Goal: Information Seeking & Learning: Learn about a topic

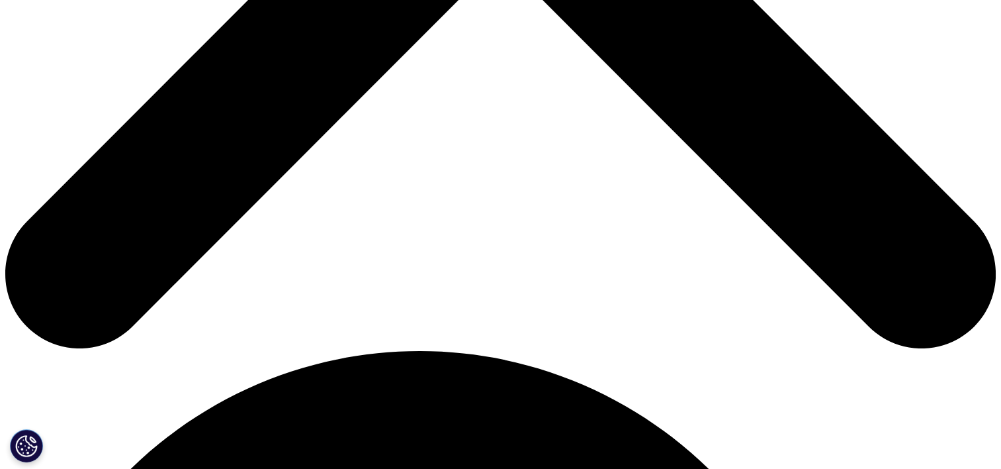
scroll to position [794, 0]
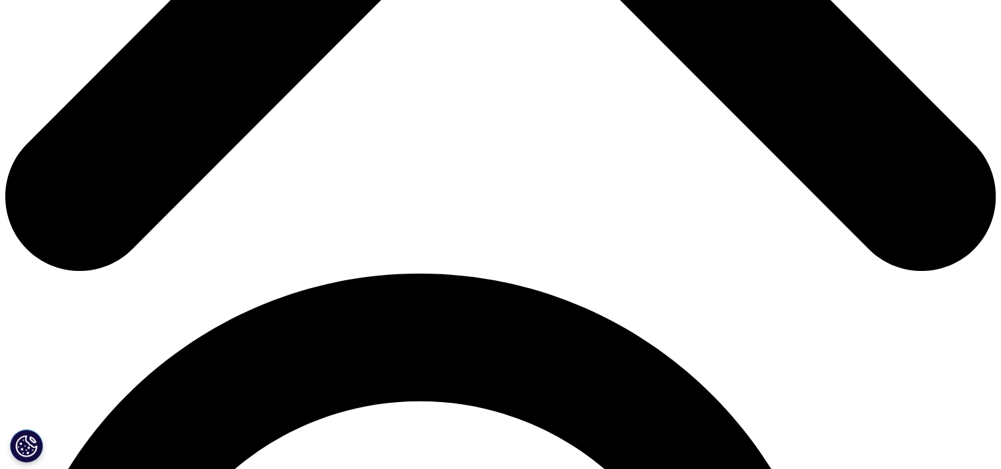
scroll to position [728, 0]
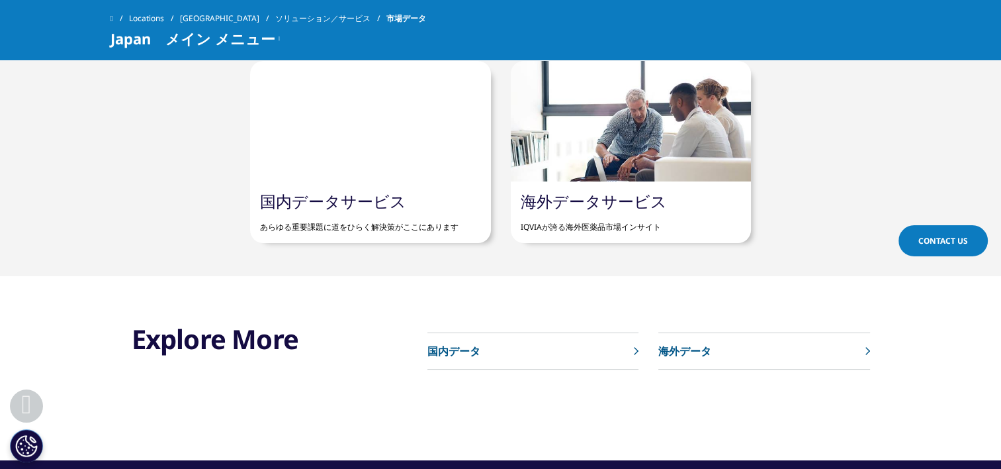
scroll to position [728, 0]
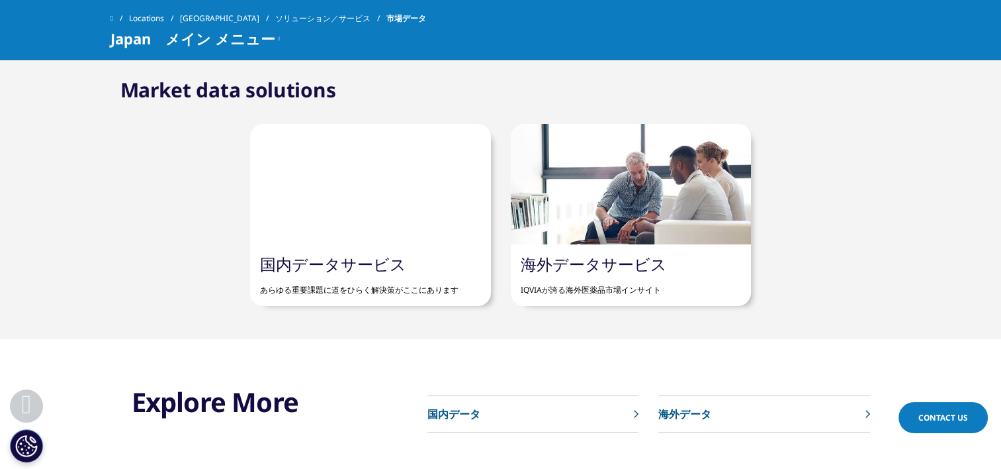
click at [561, 281] on p "IQVIAが誇る海外医薬品市場インサイト" at bounding box center [631, 285] width 220 height 22
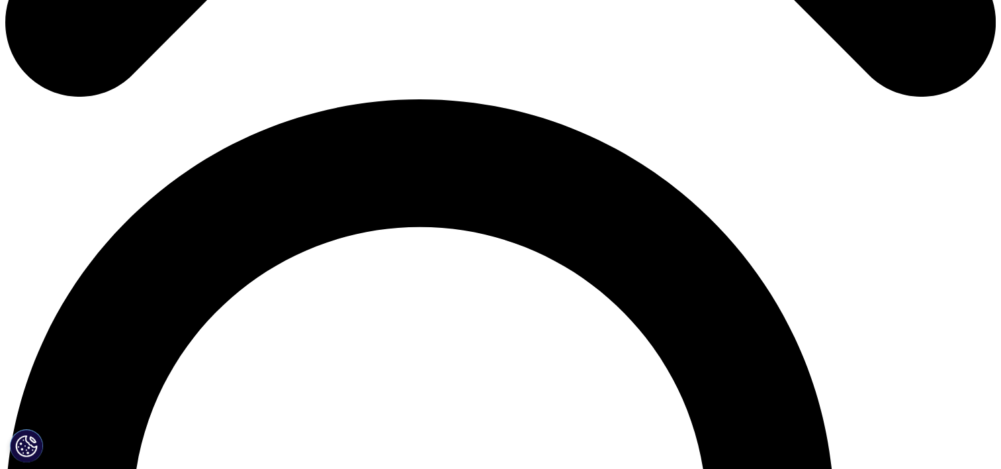
scroll to position [860, 0]
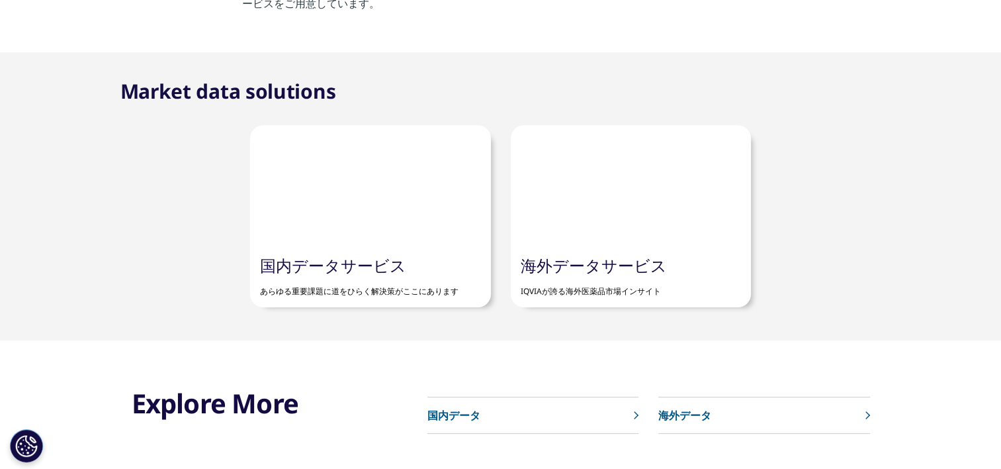
click at [421, 253] on div "国内データサービス あらゆる重要課題に道をひらく解決策がここにあります" at bounding box center [370, 277] width 240 height 62
